Goal: Use online tool/utility: Use online tool/utility

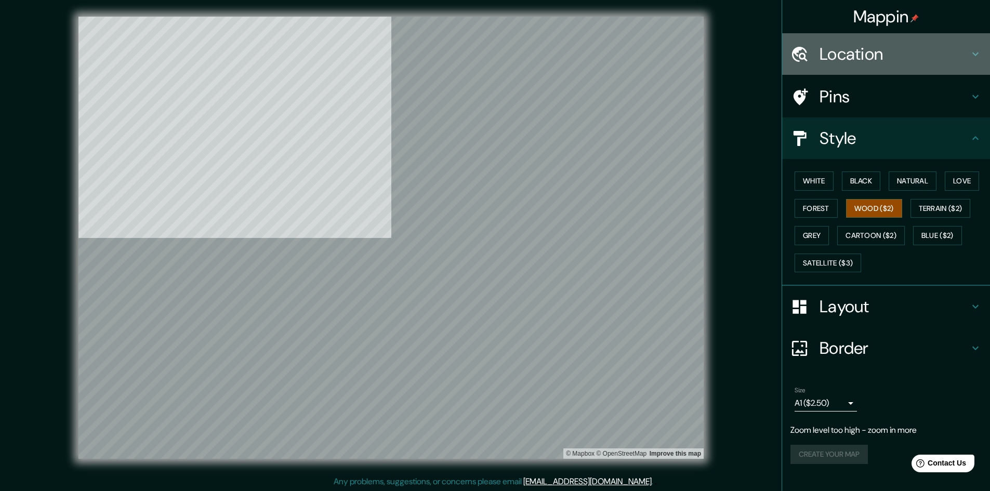
click at [865, 62] on h4 "Location" at bounding box center [895, 54] width 150 height 21
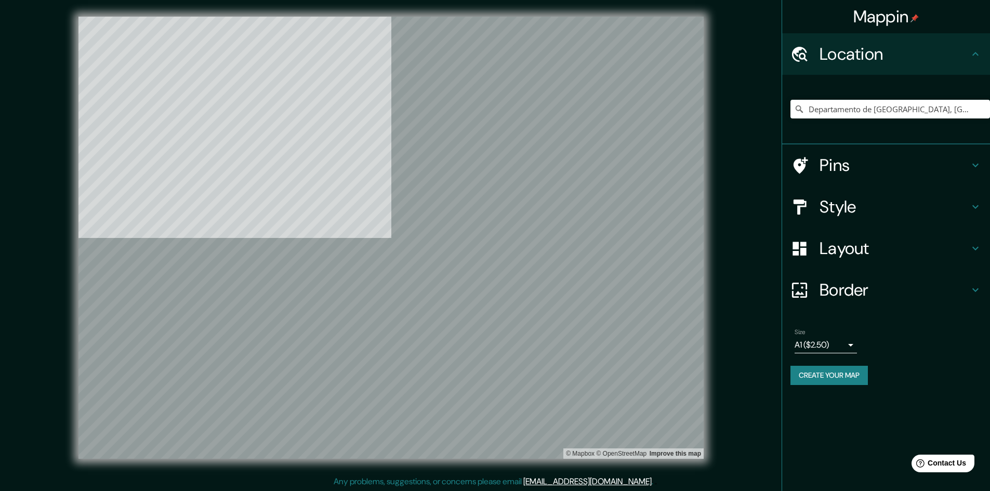
click at [456, 17] on div at bounding box center [390, 17] width 625 height 0
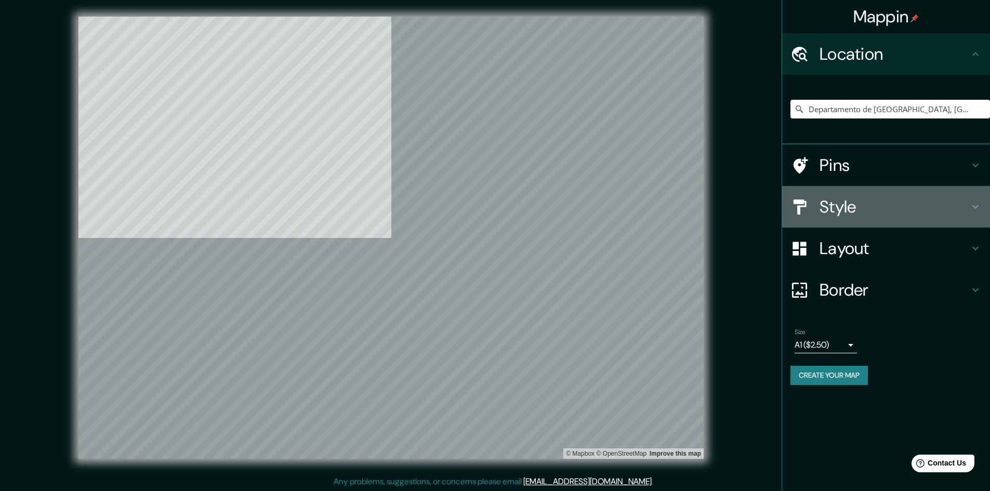
click at [852, 209] on h4 "Style" at bounding box center [895, 206] width 150 height 21
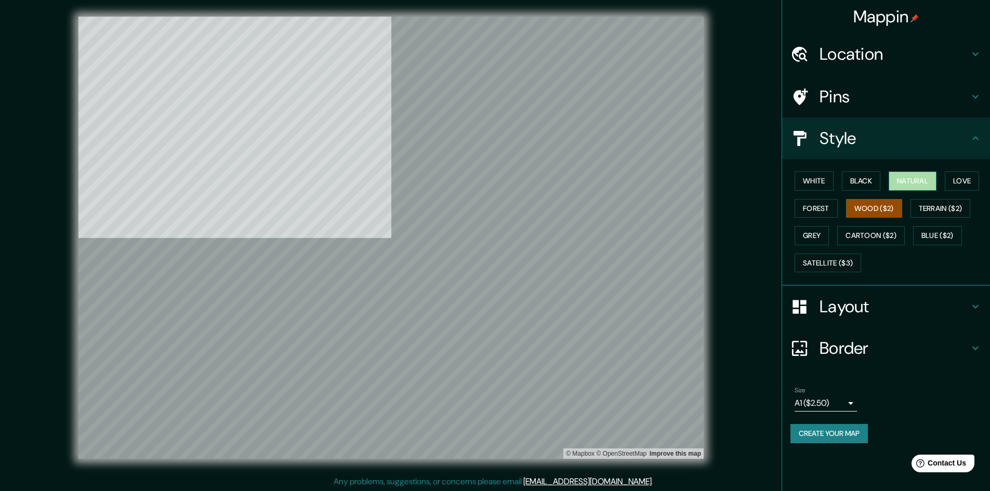
click at [925, 172] on button "Natural" at bounding box center [913, 180] width 48 height 19
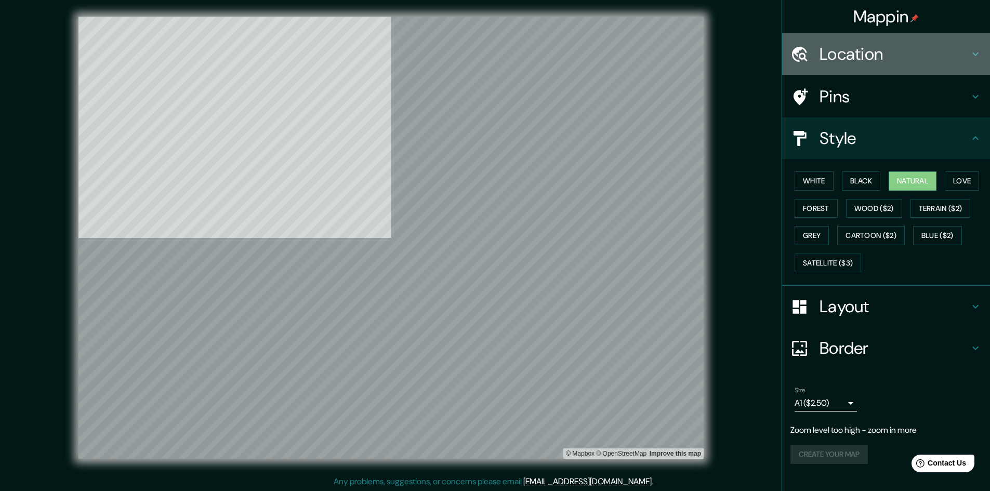
click at [833, 50] on h4 "Location" at bounding box center [895, 54] width 150 height 21
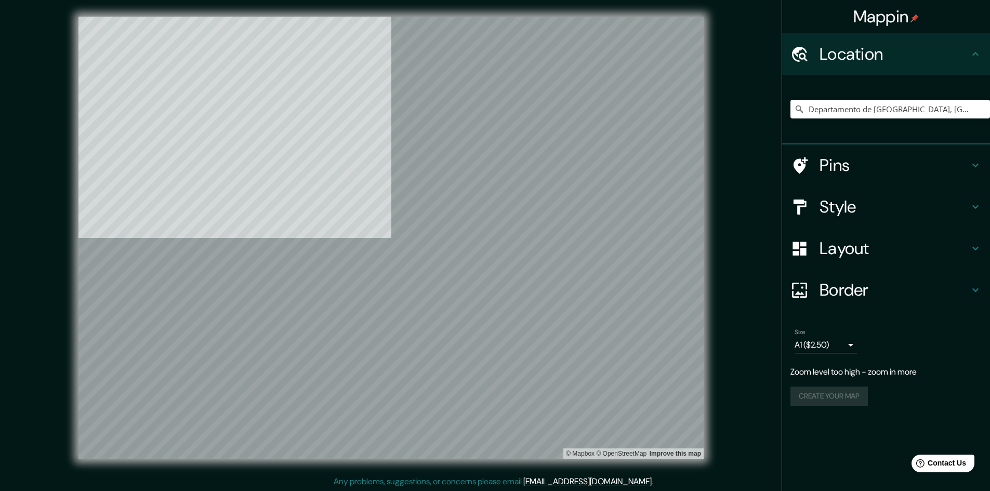
drag, startPoint x: 861, startPoint y: 99, endPoint x: 864, endPoint y: 113, distance: 13.9
click at [864, 113] on div "Departamento de [GEOGRAPHIC_DATA], [GEOGRAPHIC_DATA]" at bounding box center [890, 109] width 200 height 52
click at [864, 113] on input "Departamento de [GEOGRAPHIC_DATA], [GEOGRAPHIC_DATA]" at bounding box center [890, 109] width 200 height 19
drag, startPoint x: 814, startPoint y: 115, endPoint x: 952, endPoint y: 113, distance: 137.2
click at [952, 113] on input "Departamento de [GEOGRAPHIC_DATA], [GEOGRAPHIC_DATA]" at bounding box center [890, 109] width 200 height 19
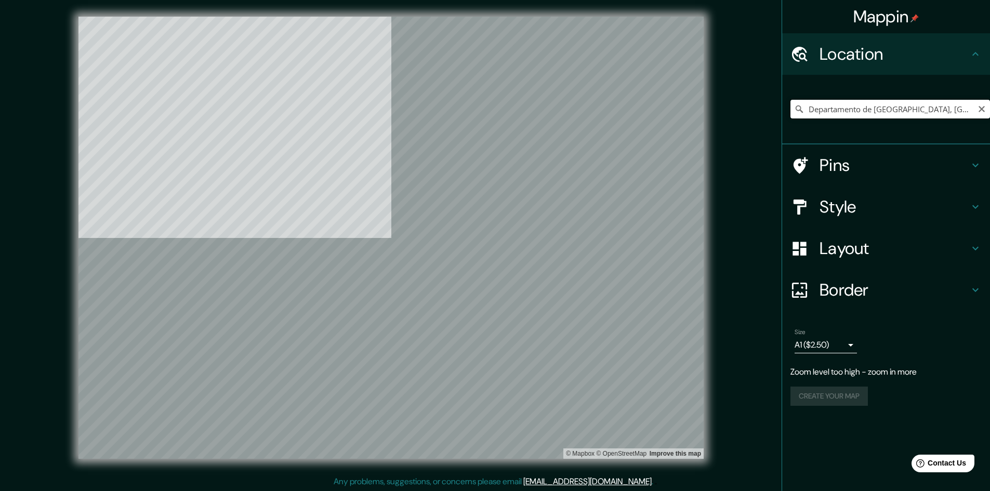
type input "D"
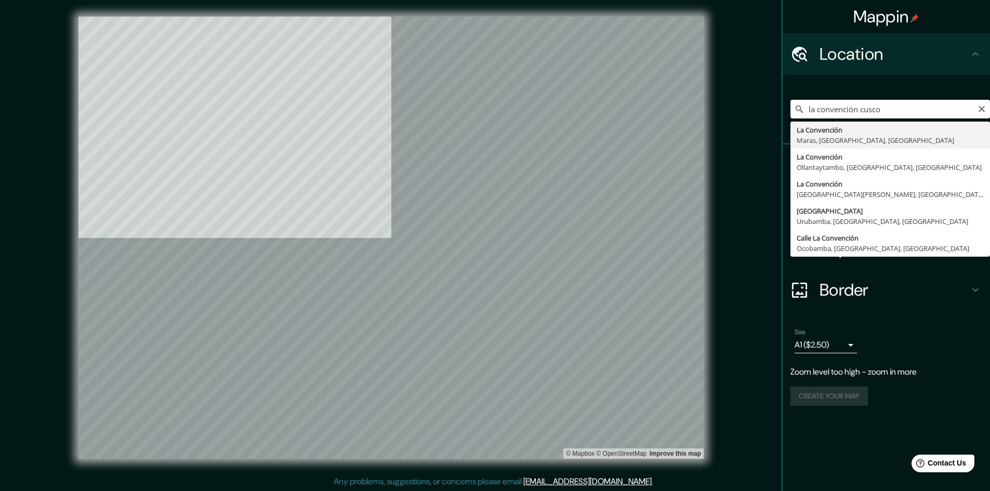
type input "La Convención, Maras, Departamento de Cusco, [GEOGRAPHIC_DATA]"
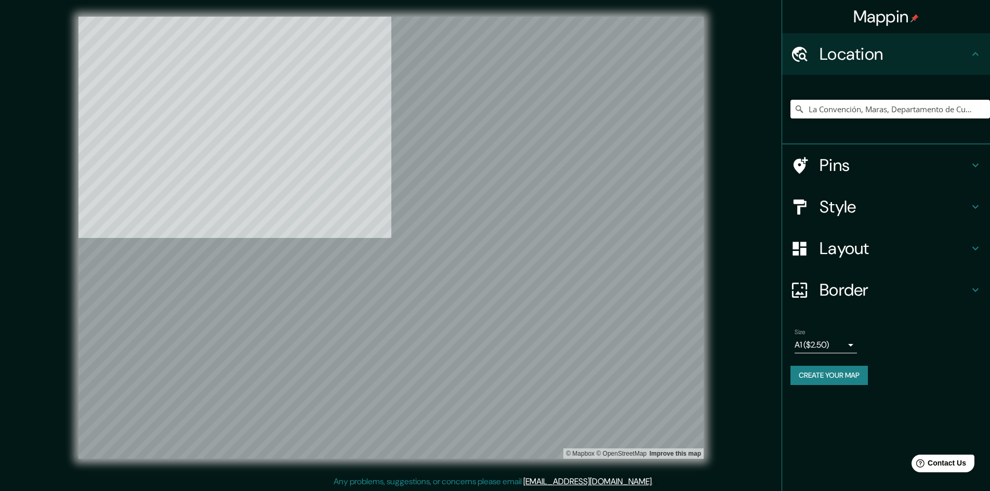
click at [368, 17] on div at bounding box center [390, 17] width 625 height 0
